Goal: Task Accomplishment & Management: Manage account settings

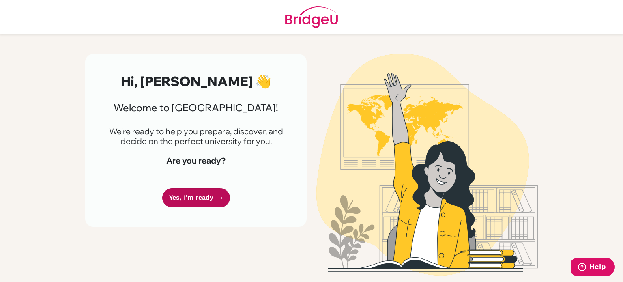
click at [191, 198] on link "Yes, I'm ready" at bounding box center [196, 197] width 68 height 19
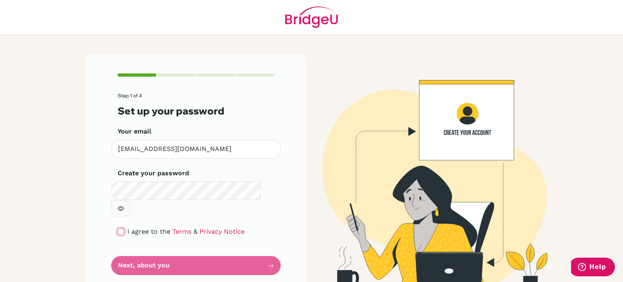
click at [118, 228] on input "checkbox" at bounding box center [121, 231] width 6 height 6
checkbox input "true"
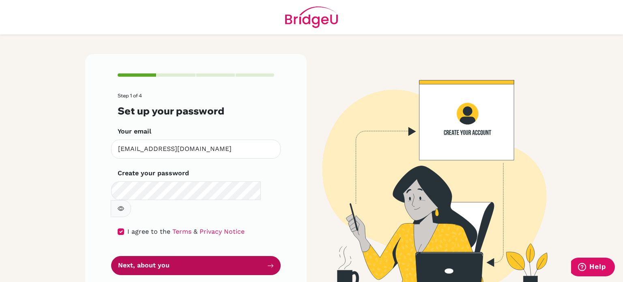
click at [144, 256] on button "Next, about you" at bounding box center [195, 265] width 169 height 19
